Goal: Find specific page/section: Find specific page/section

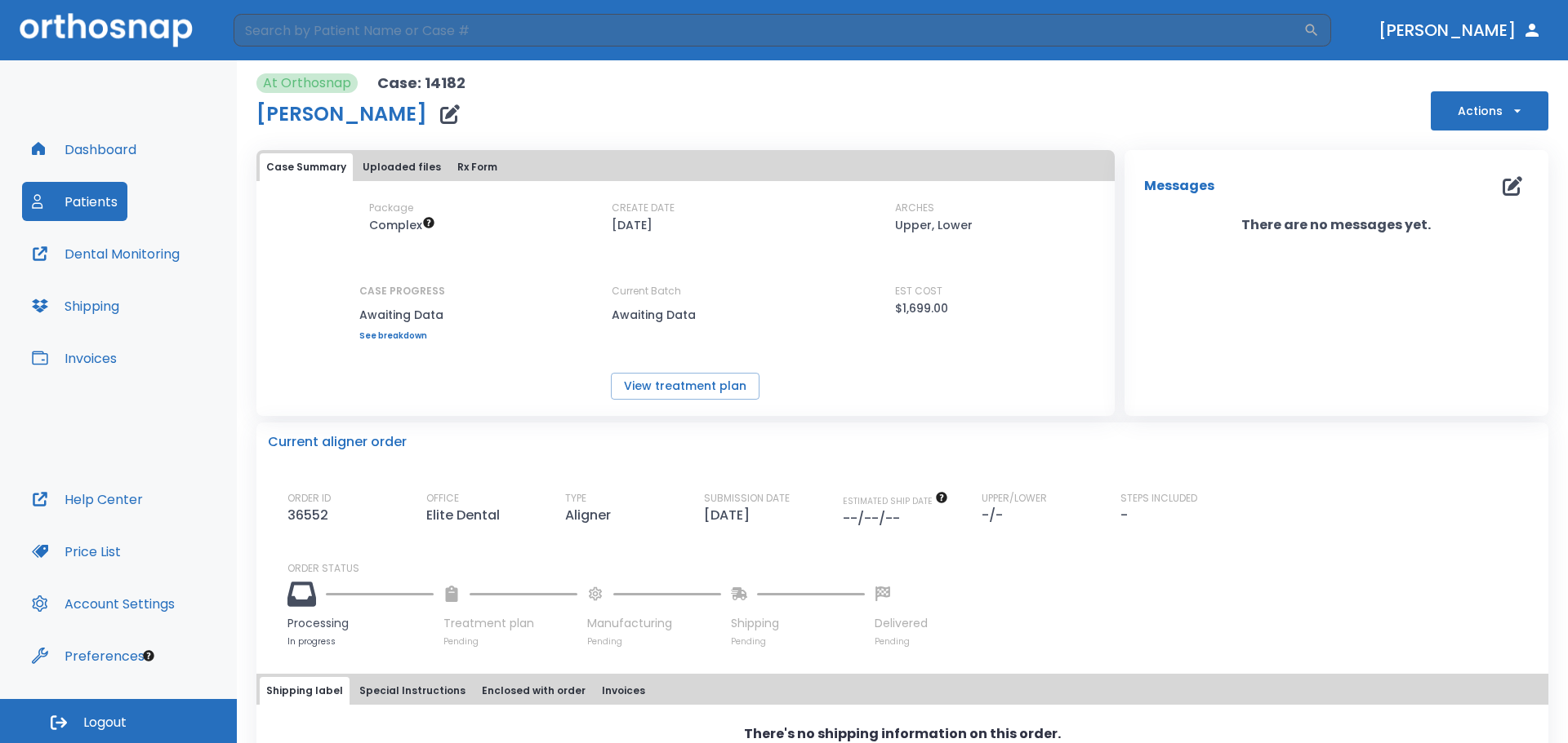
click at [73, 205] on button "Patients" at bounding box center [74, 201] width 105 height 40
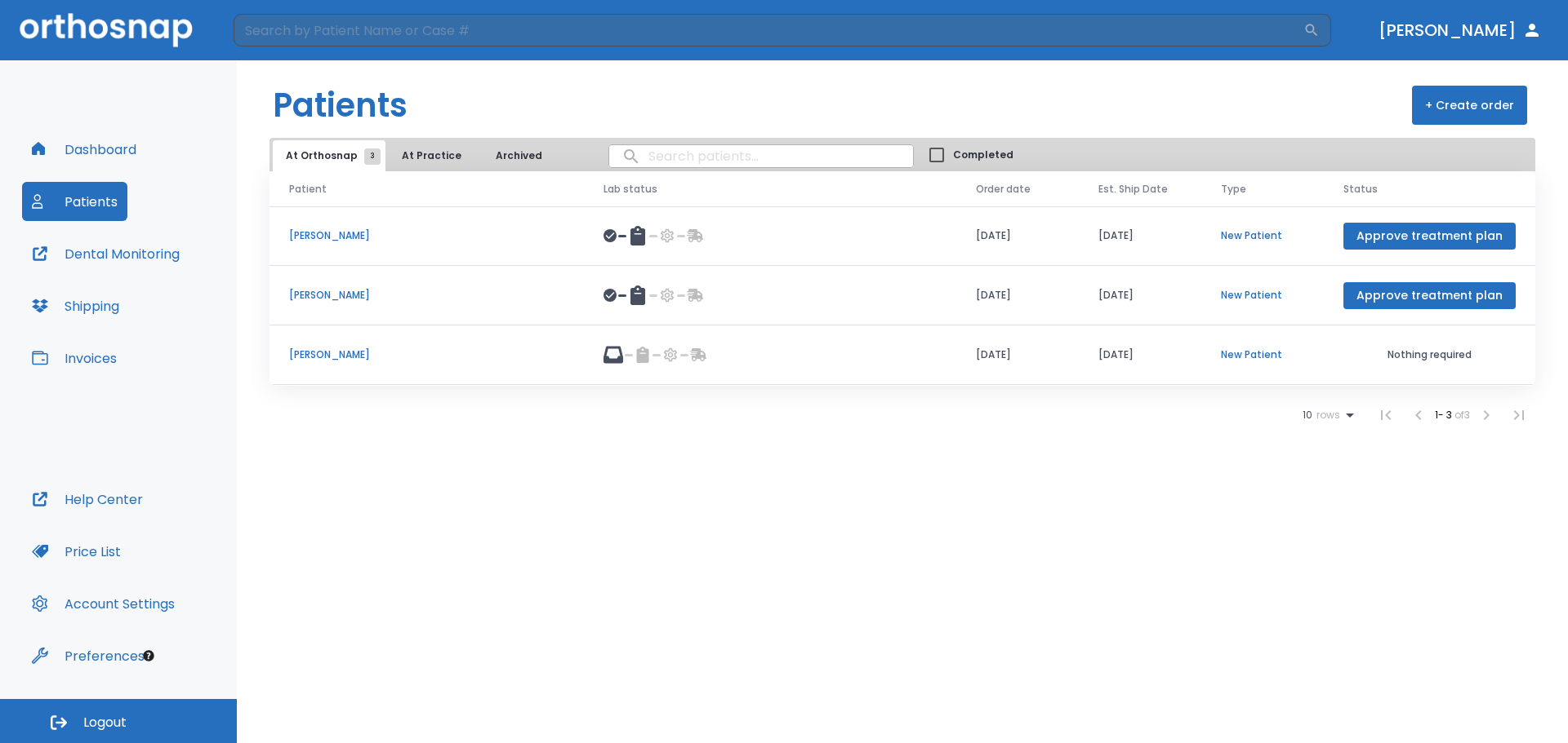
click at [358, 291] on p "[PERSON_NAME]" at bounding box center [426, 295] width 276 height 14
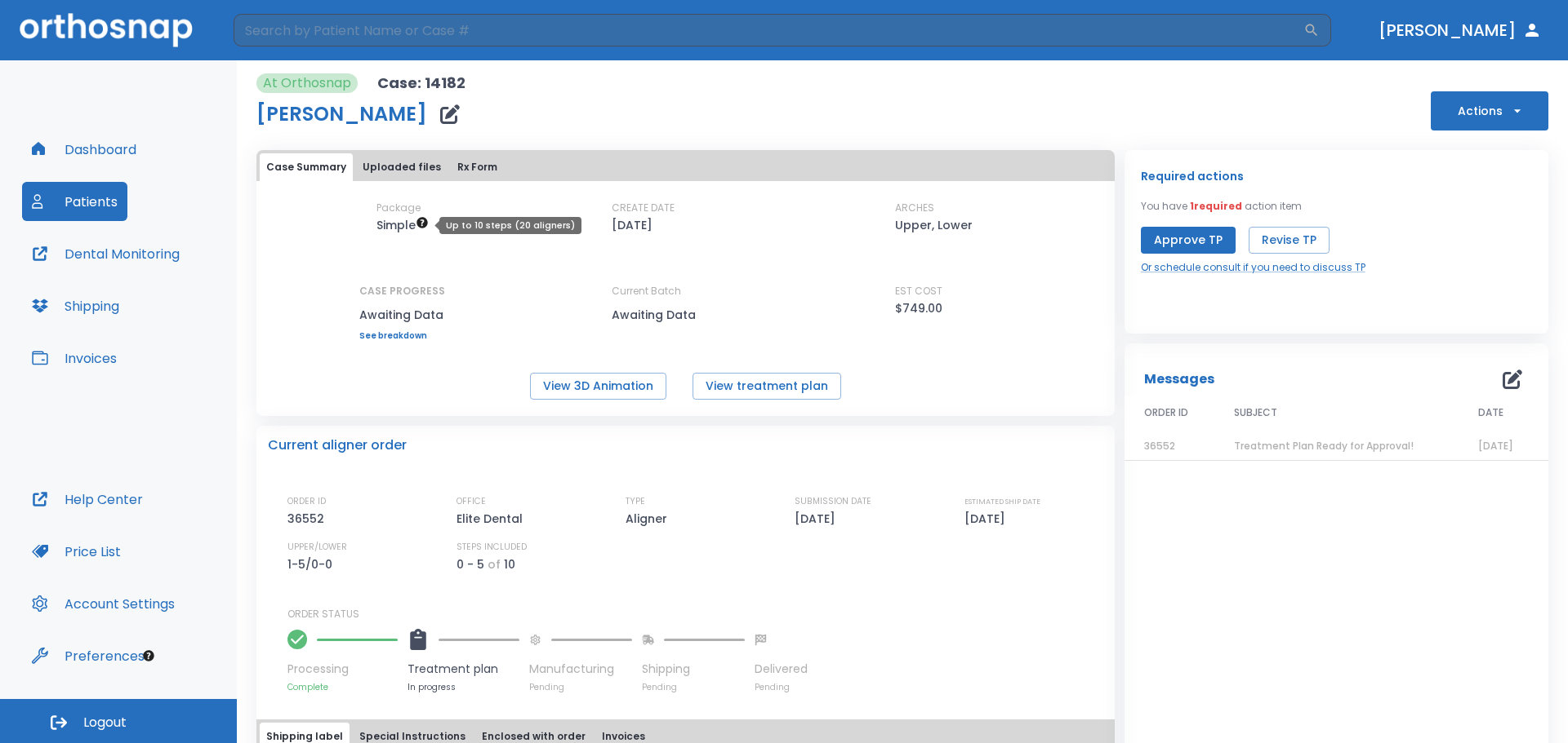
click at [419, 224] on icon "Up to 10 steps (20 aligners)" at bounding box center [421, 222] width 11 height 11
click at [71, 154] on button "Dashboard" at bounding box center [84, 149] width 124 height 40
